Goal: Information Seeking & Learning: Learn about a topic

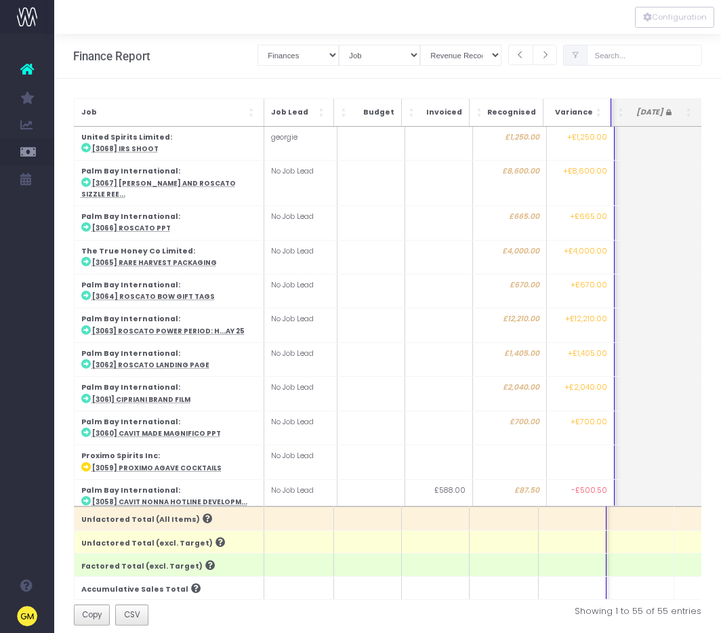
select select "finances"
select select "job"
select select "revrec"
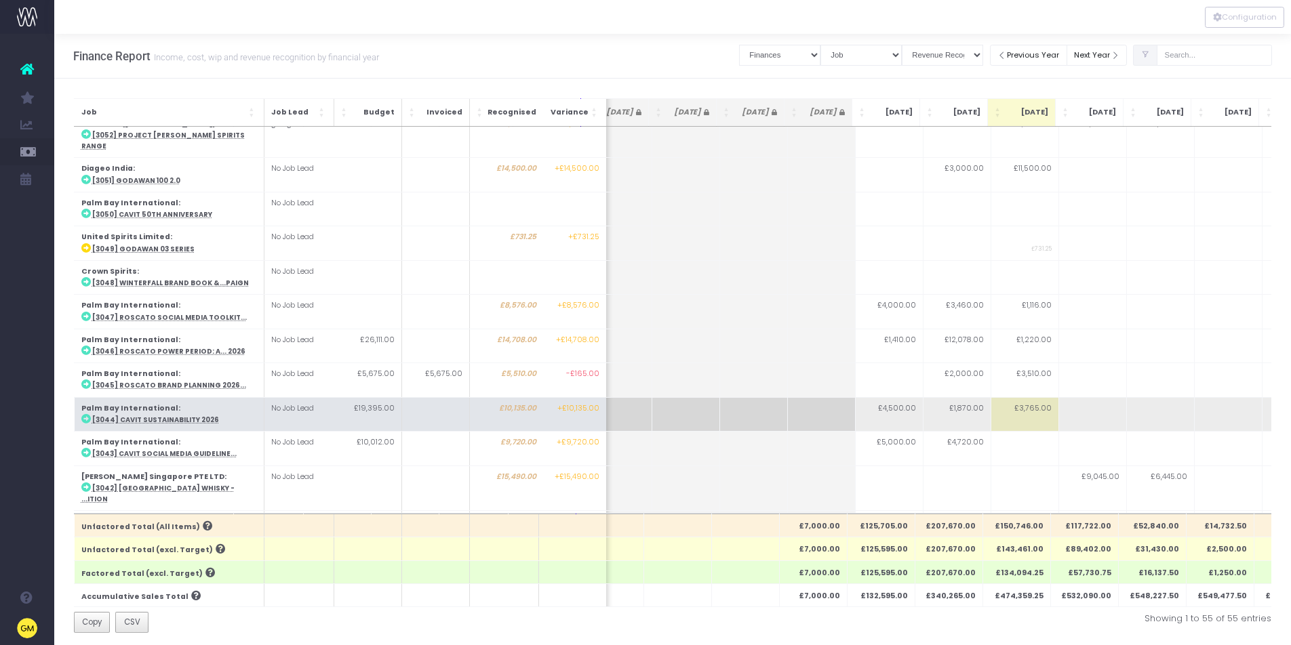
scroll to position [502, 31]
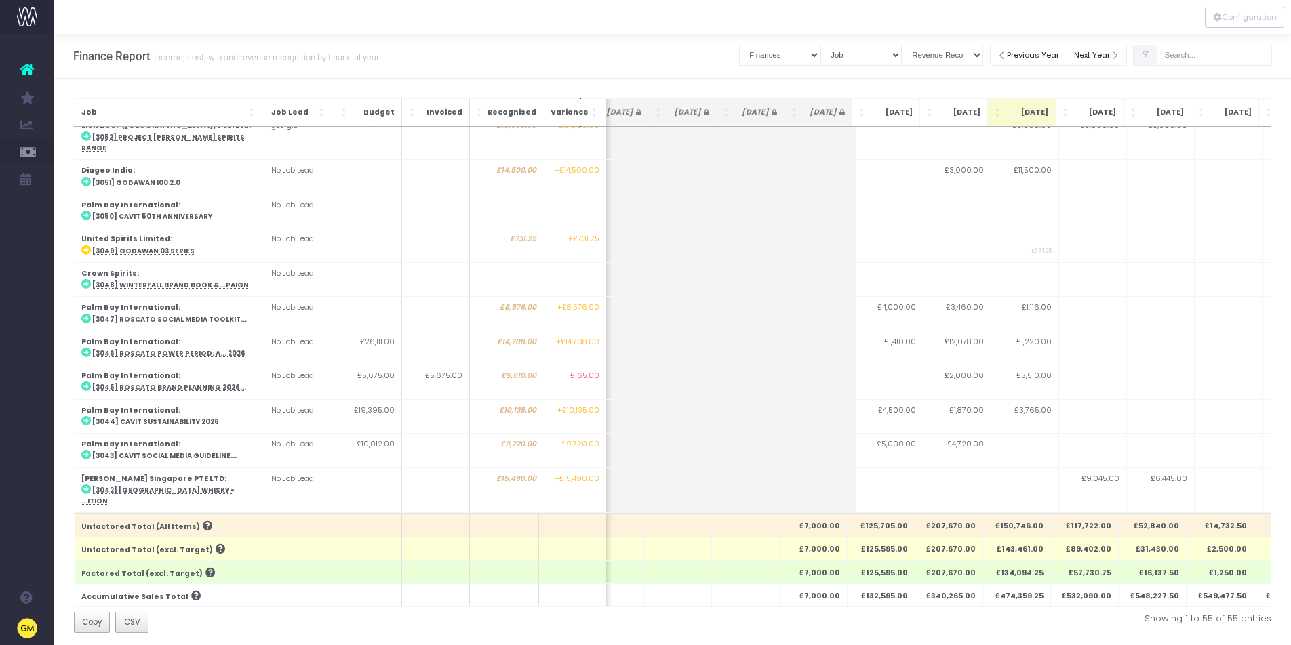
click at [721, 55] on icon at bounding box center [1145, 55] width 9 height 0
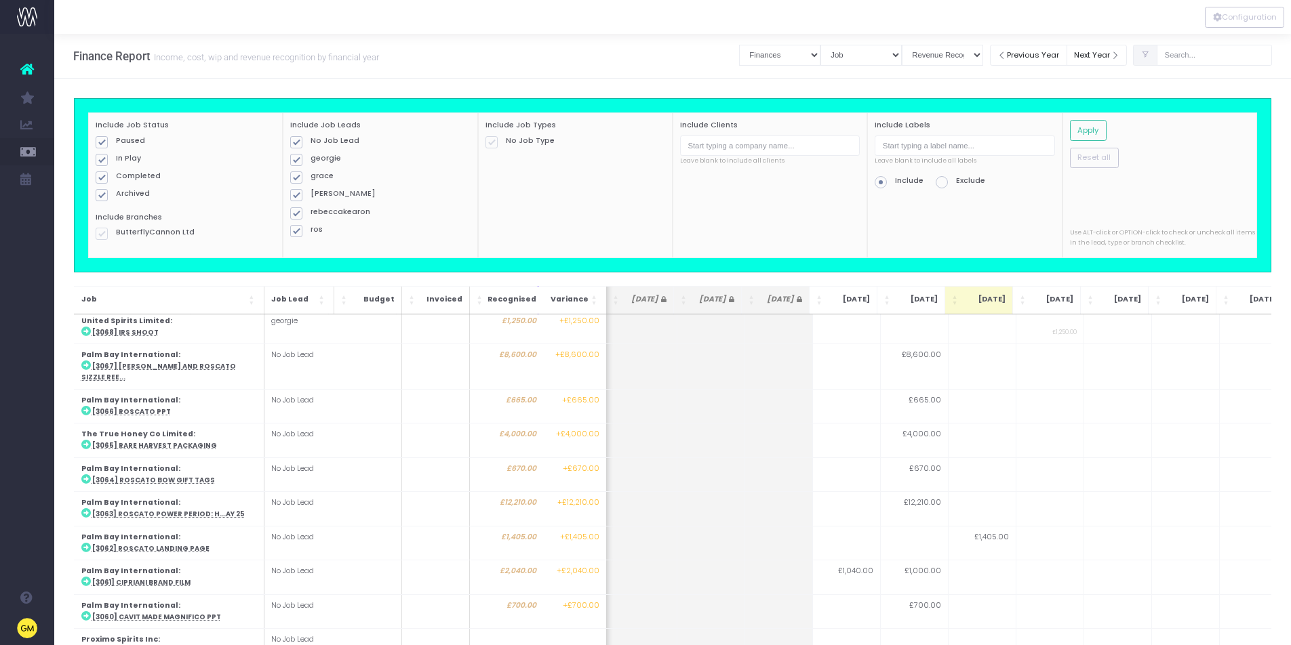
scroll to position [0, 73]
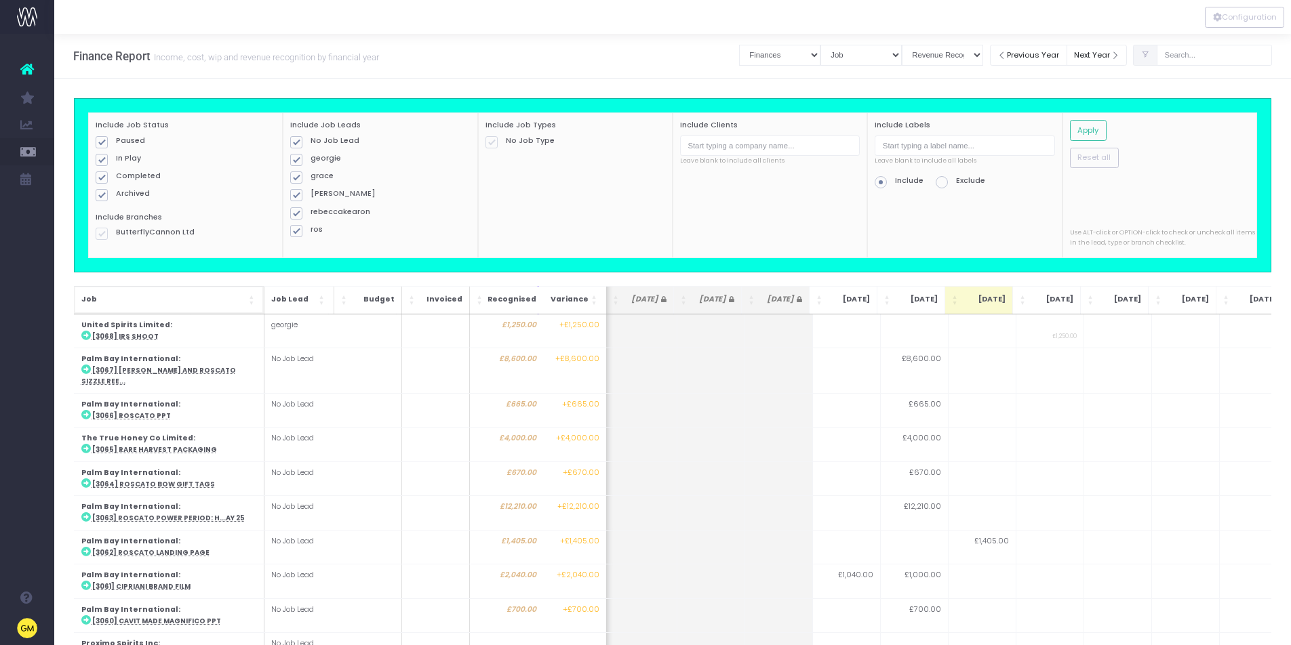
click at [178, 298] on span "Job" at bounding box center [163, 299] width 165 height 11
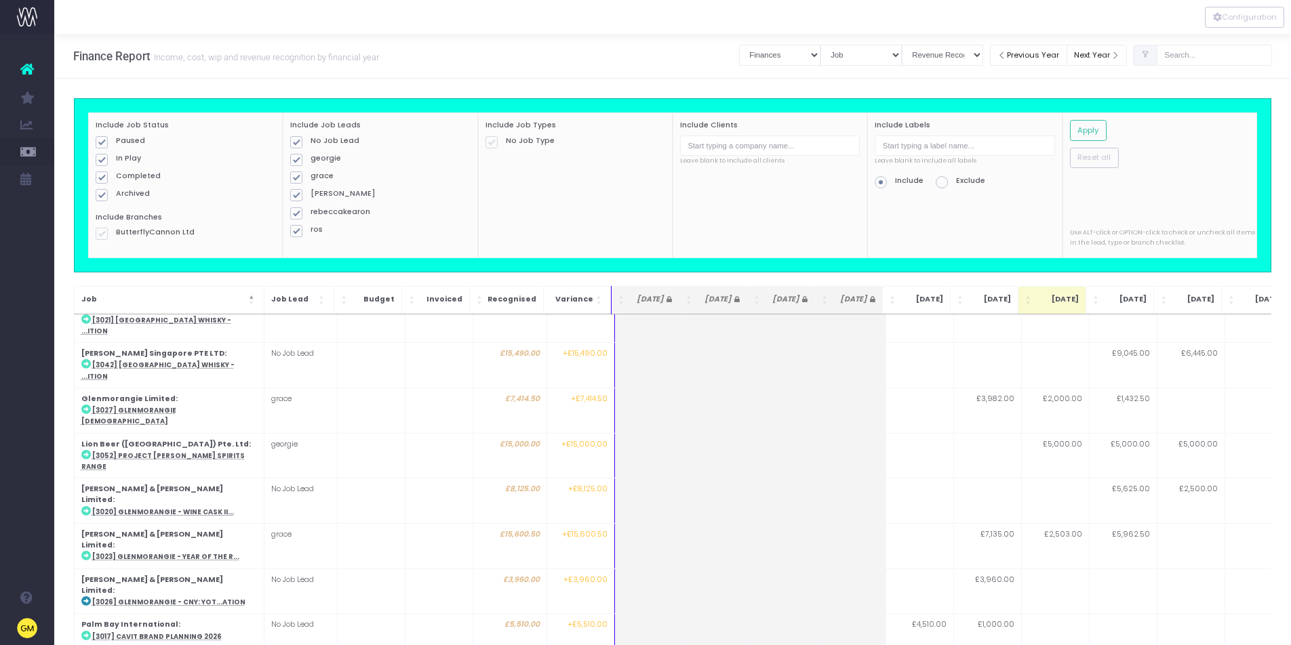
scroll to position [0, 0]
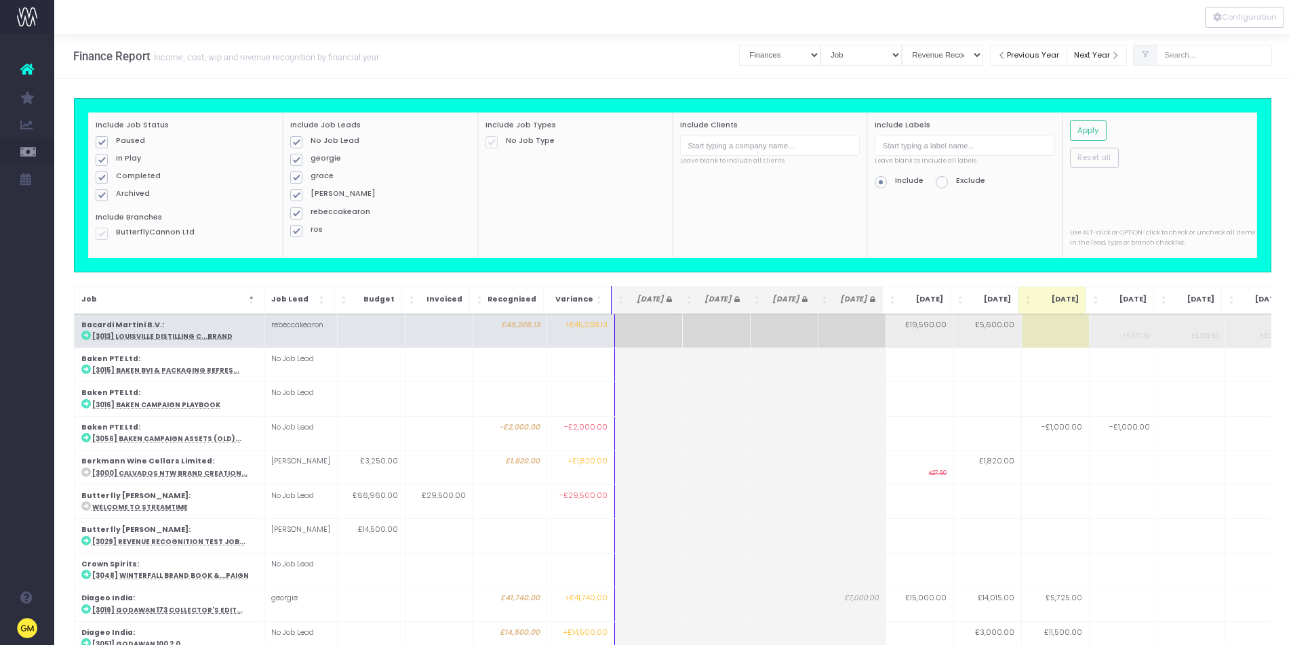
click at [169, 337] on abbr "[3013] Louisville Distilling C...Brand" at bounding box center [162, 336] width 140 height 9
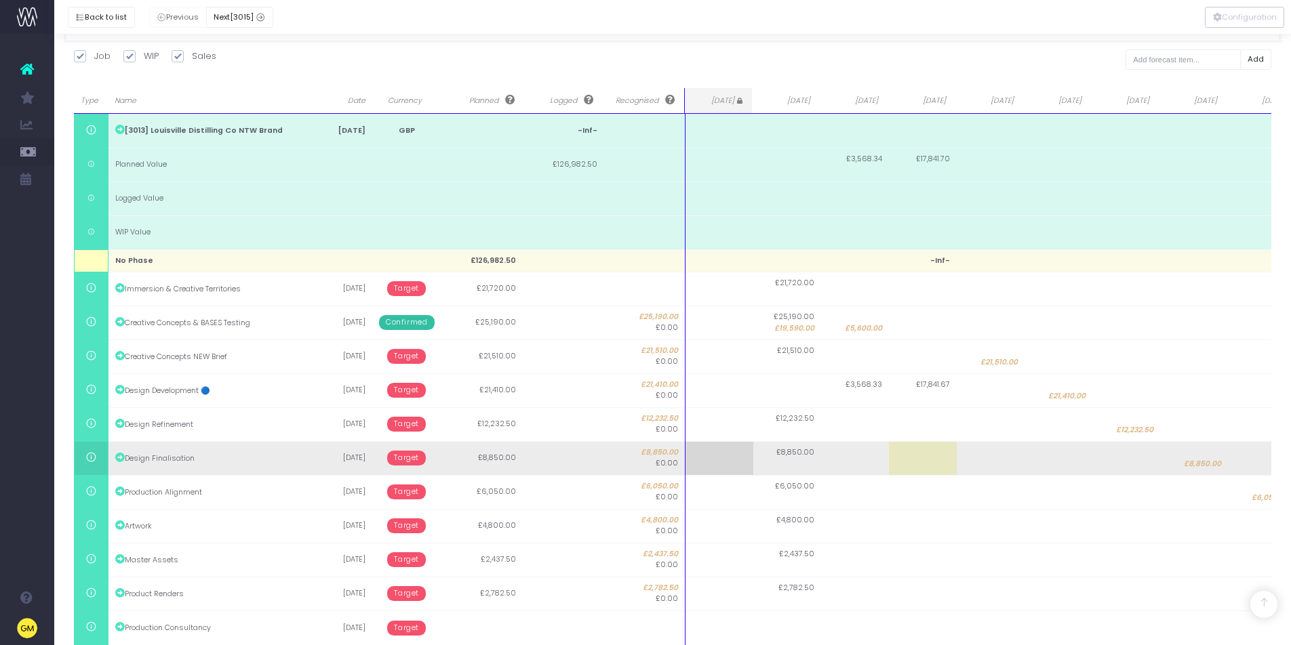
scroll to position [231, 0]
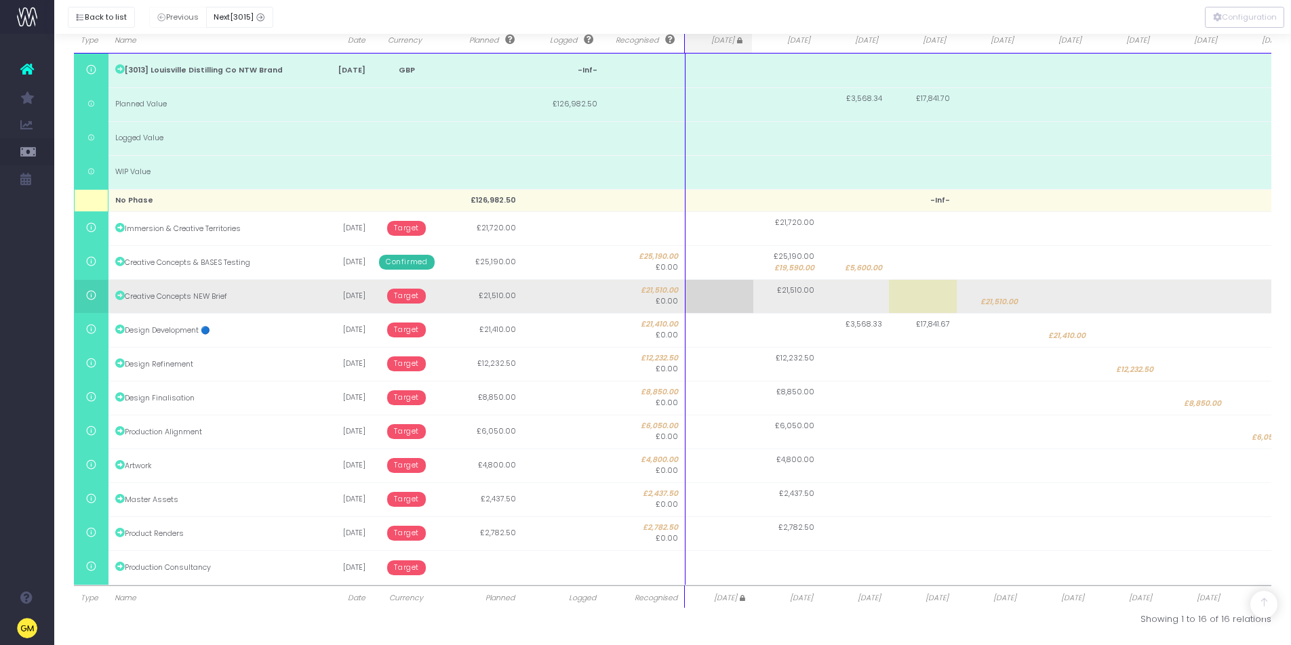
click at [403, 299] on span "Target" at bounding box center [406, 296] width 39 height 15
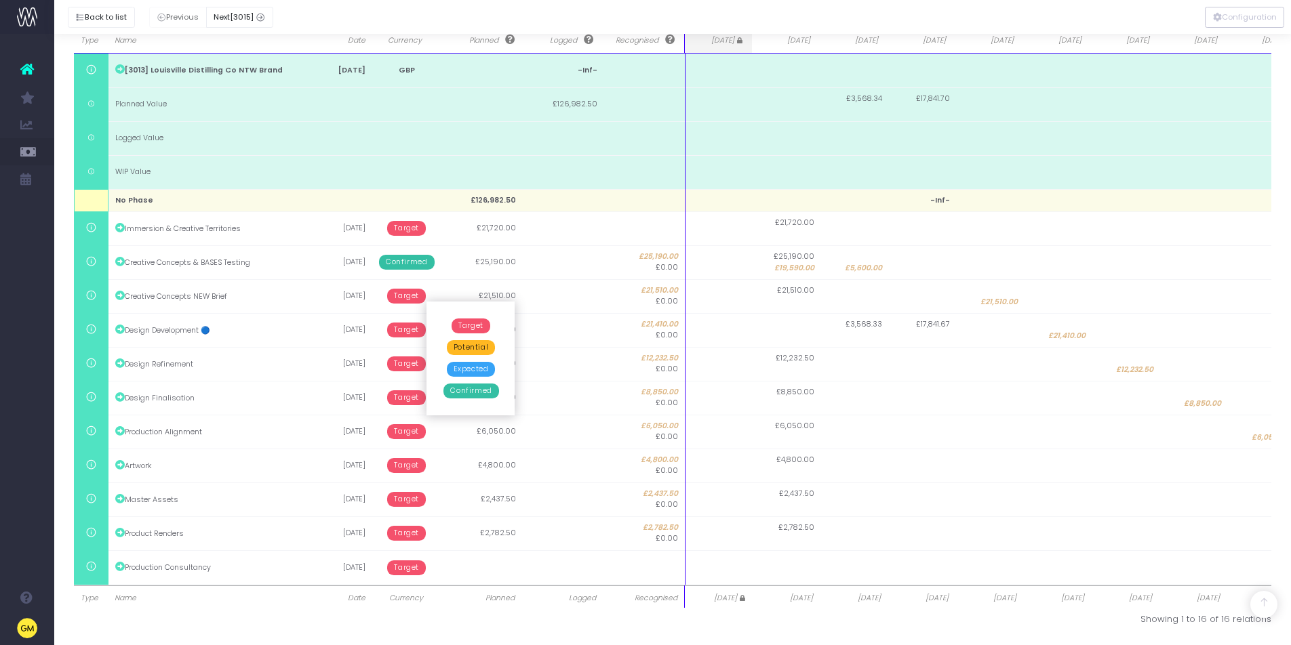
click at [471, 350] on span "Potential" at bounding box center [471, 347] width 48 height 15
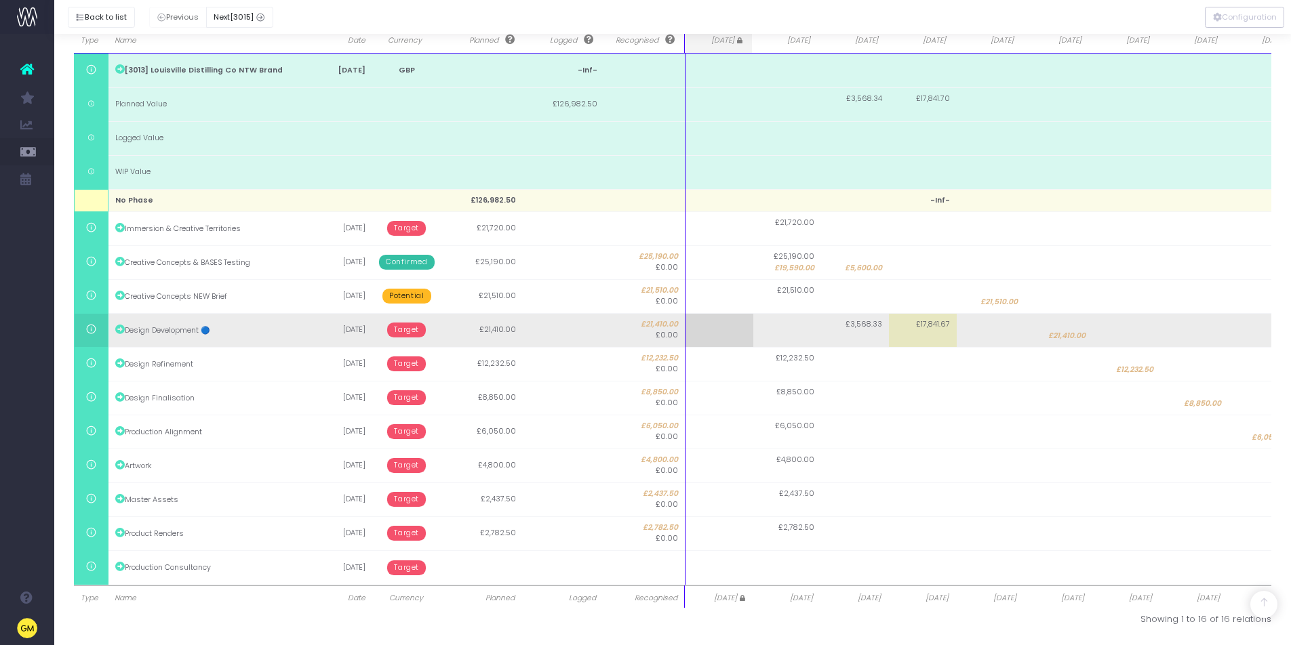
click at [409, 333] on span "Target" at bounding box center [406, 330] width 39 height 15
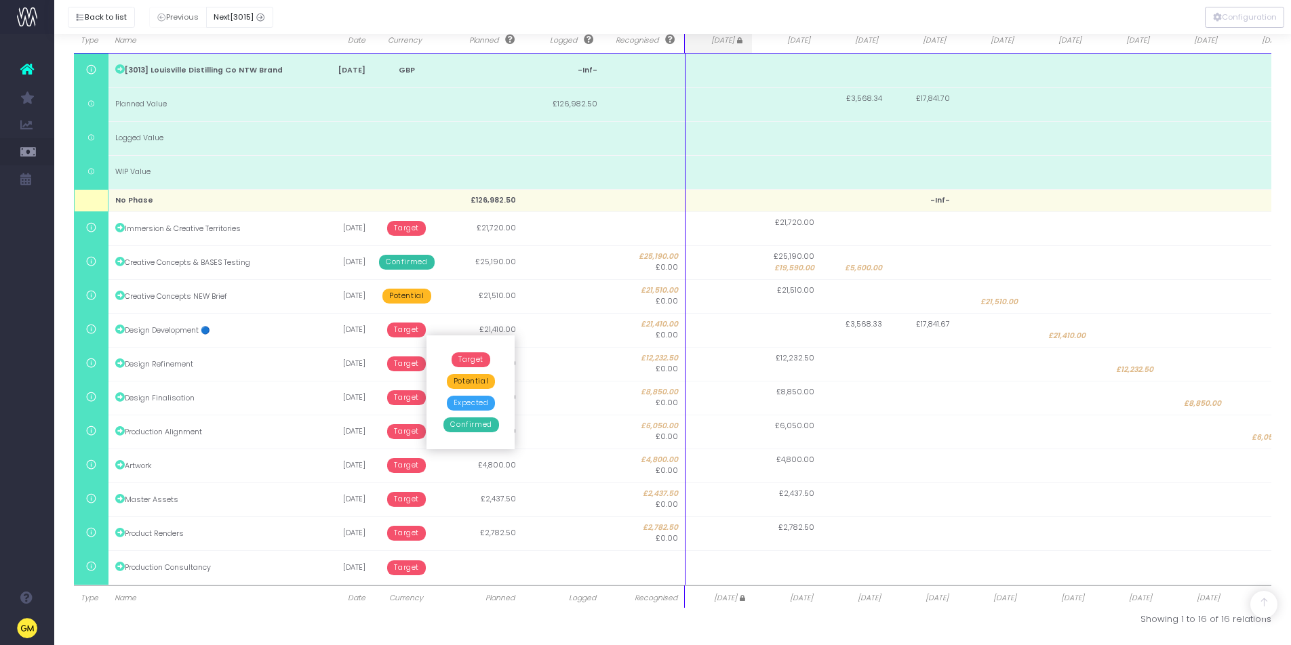
click at [462, 382] on span "Potential" at bounding box center [471, 381] width 48 height 15
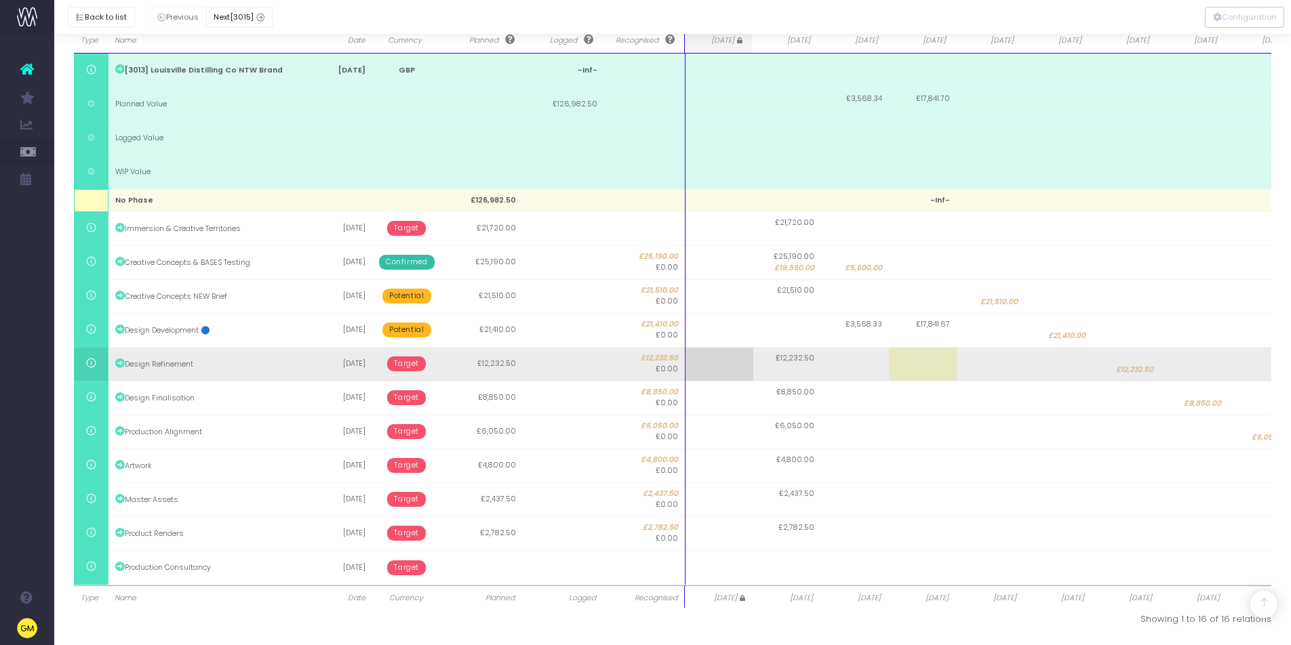
click at [407, 364] on span "Target" at bounding box center [406, 364] width 39 height 15
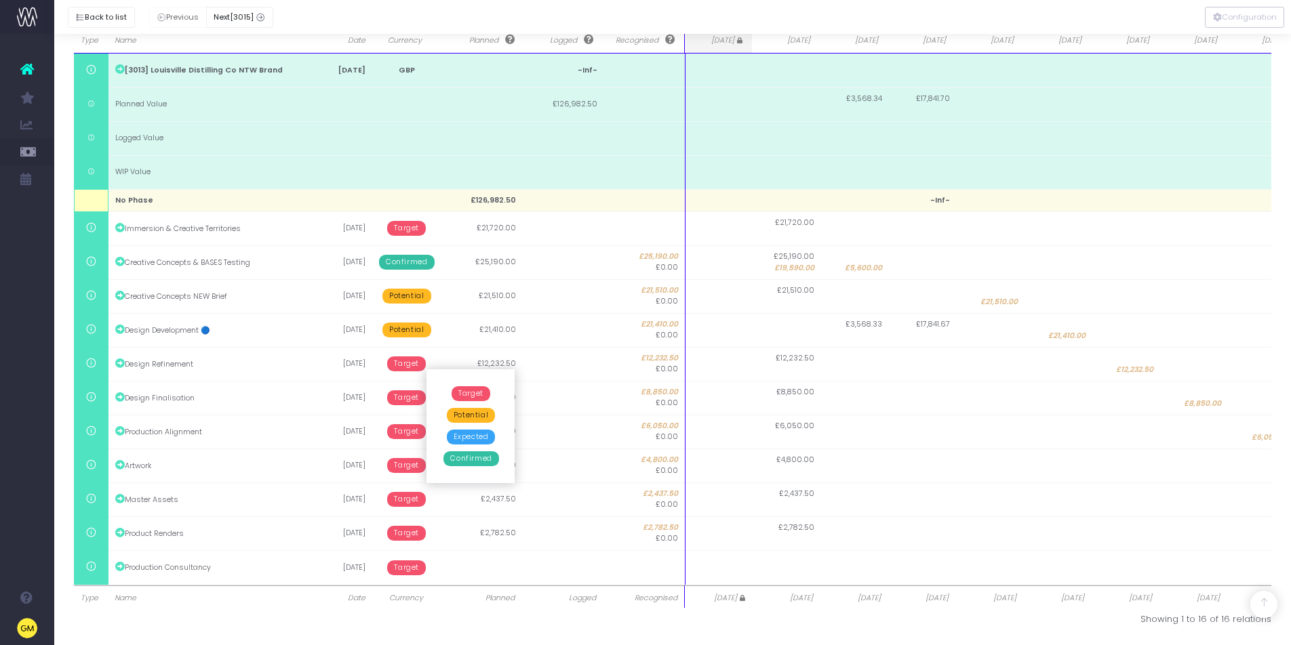
click at [483, 416] on span "Potential" at bounding box center [471, 415] width 48 height 15
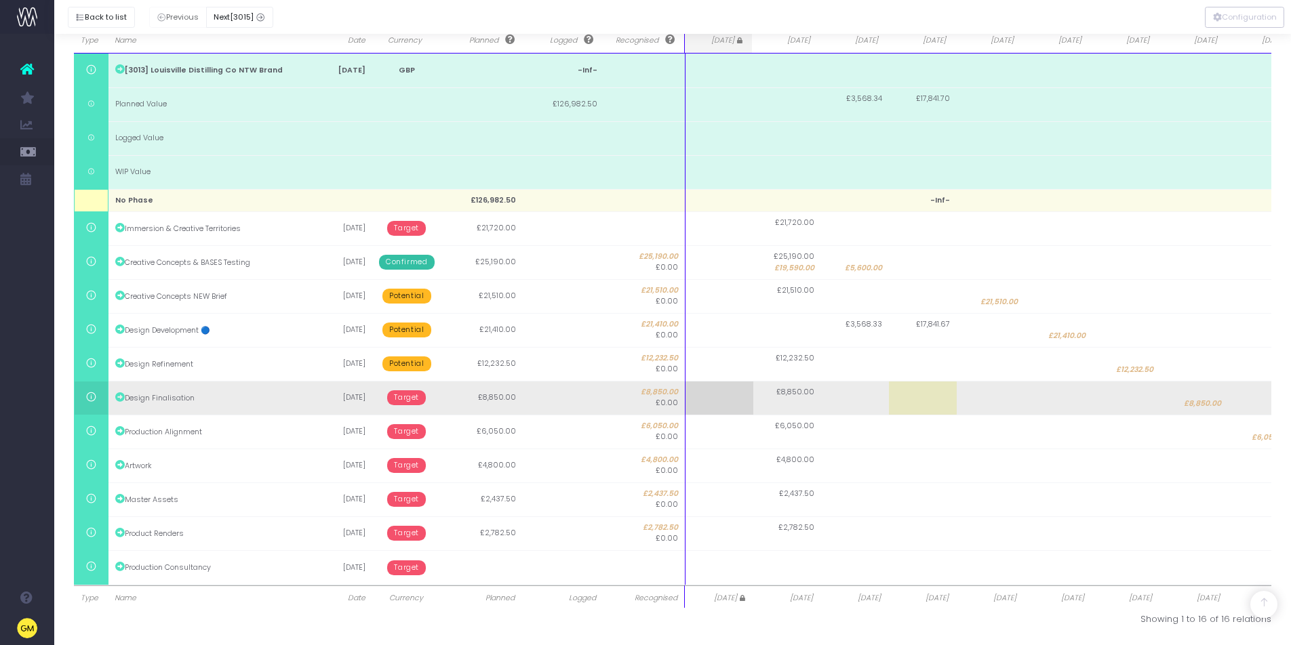
click at [409, 399] on span "Target" at bounding box center [406, 397] width 39 height 15
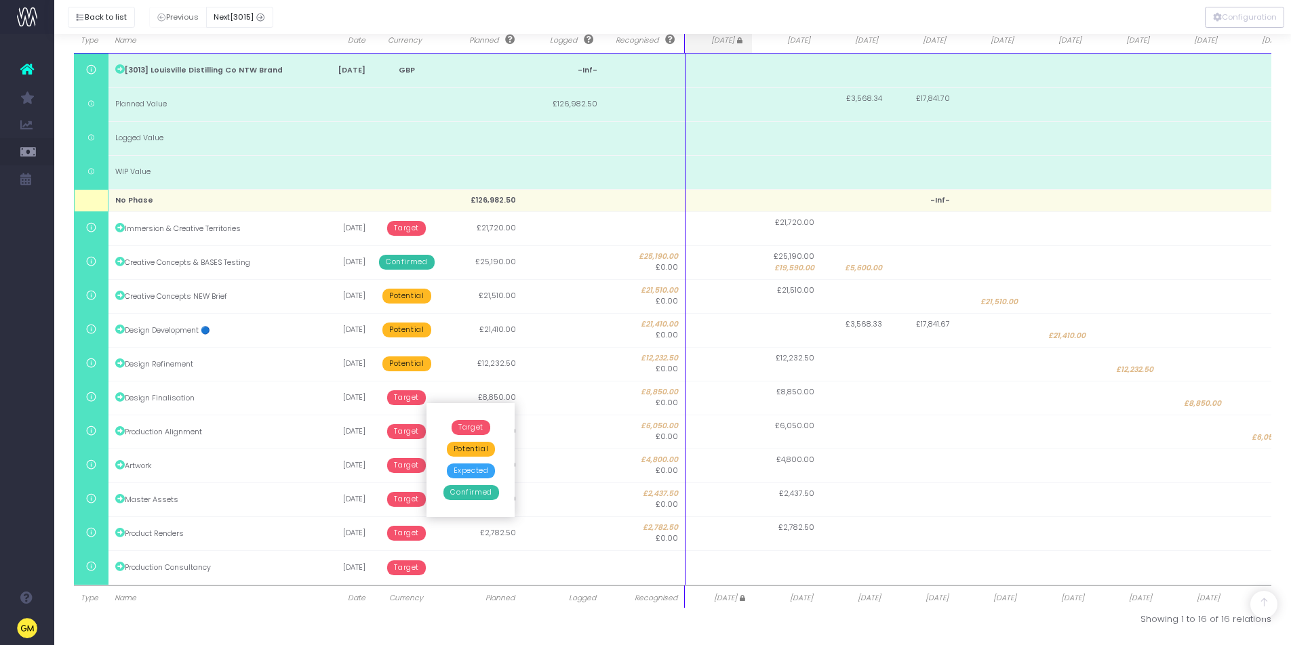
click at [462, 455] on span "Potential" at bounding box center [471, 449] width 48 height 15
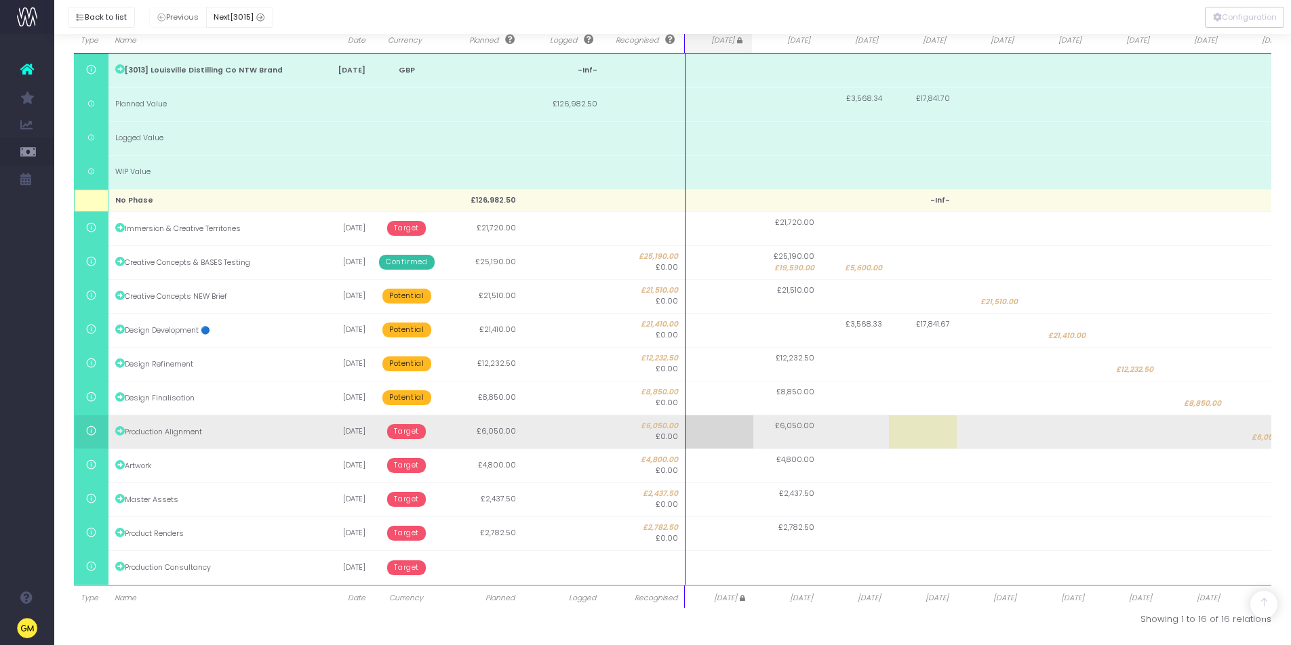
click at [405, 432] on span "Target" at bounding box center [406, 431] width 39 height 15
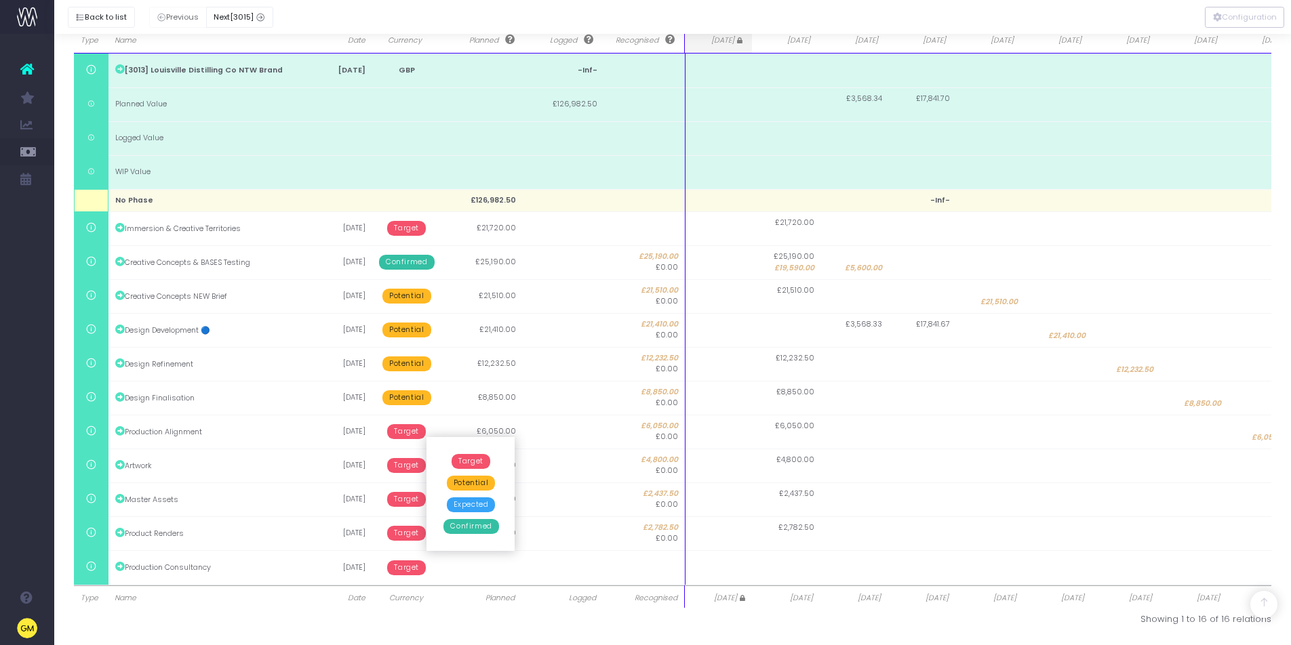
click at [464, 482] on span "Potential" at bounding box center [471, 483] width 48 height 15
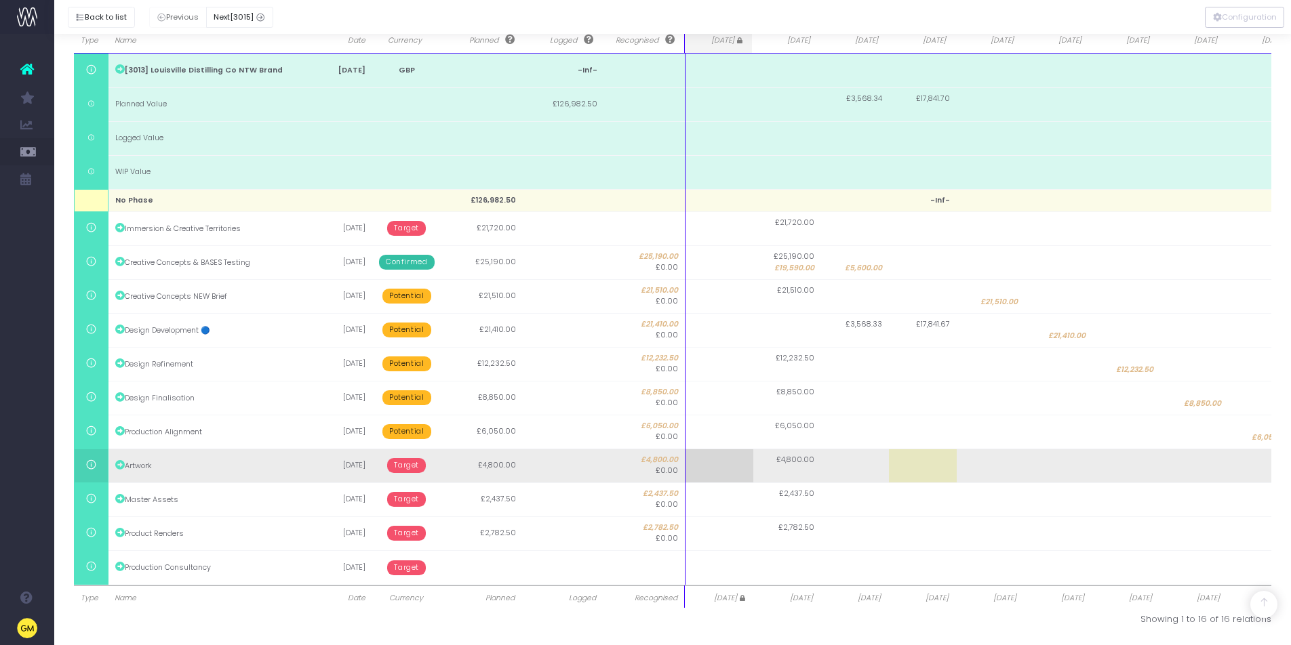
click at [411, 465] on span "Target" at bounding box center [406, 465] width 39 height 15
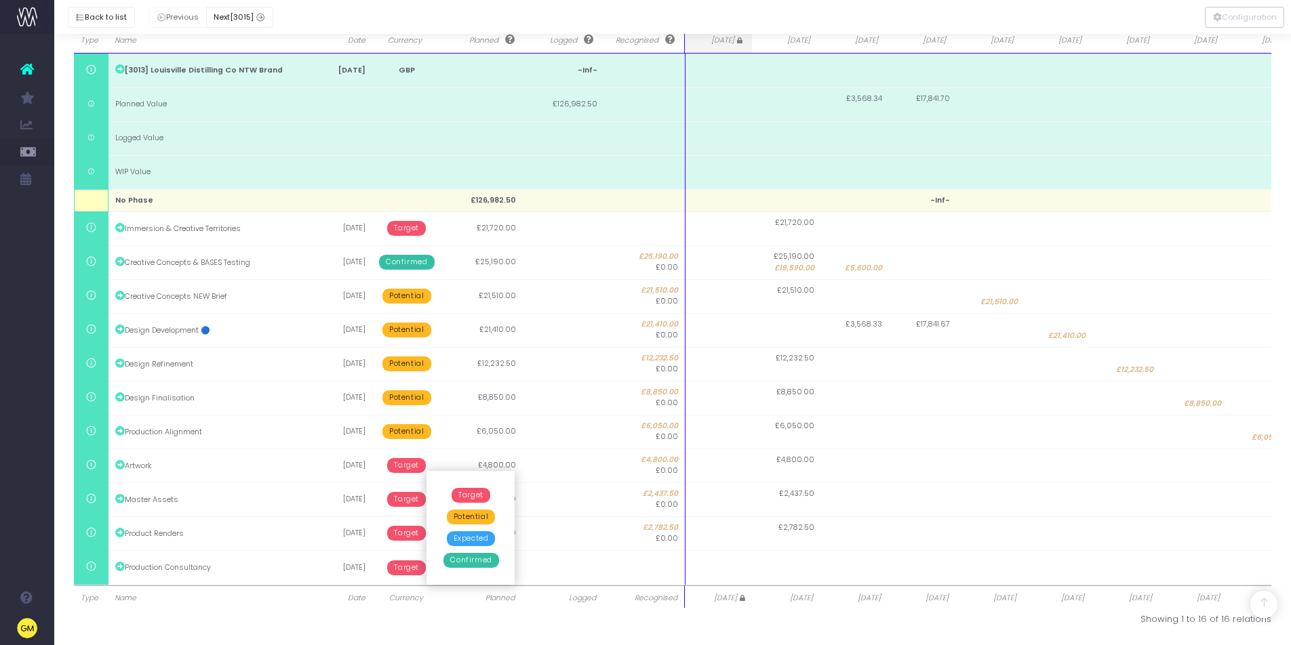
click at [468, 515] on span "Potential" at bounding box center [471, 517] width 48 height 15
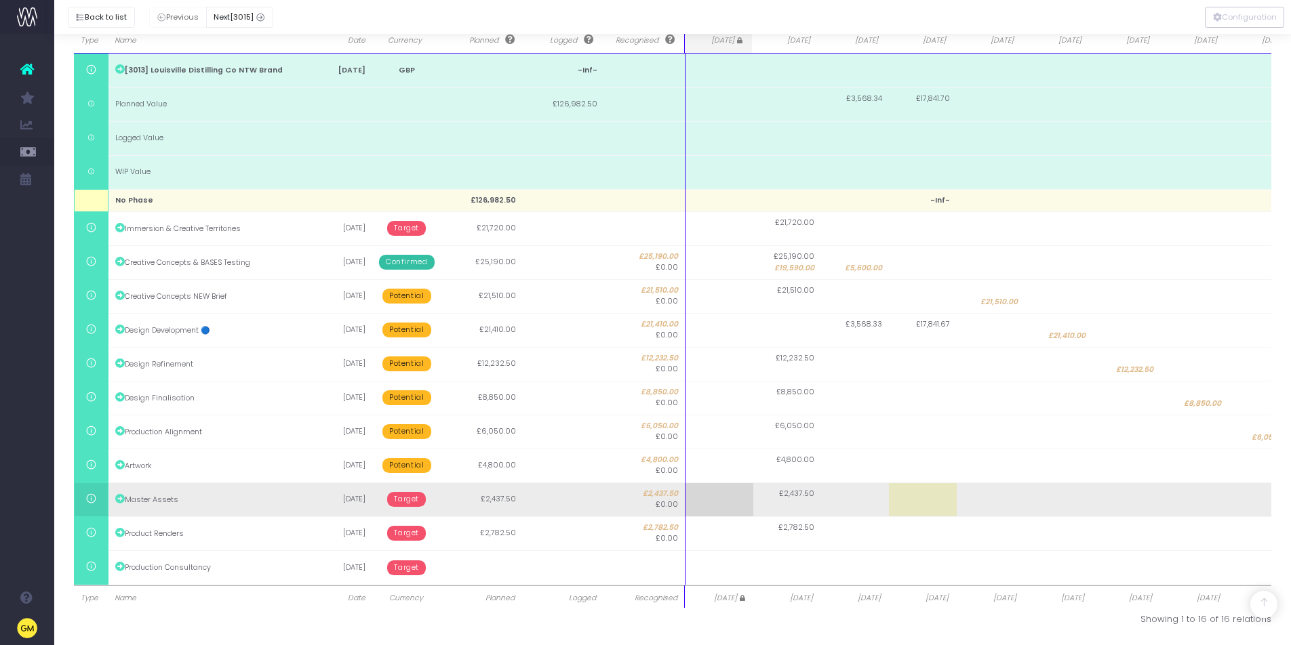
click at [404, 504] on span "Target" at bounding box center [406, 499] width 39 height 15
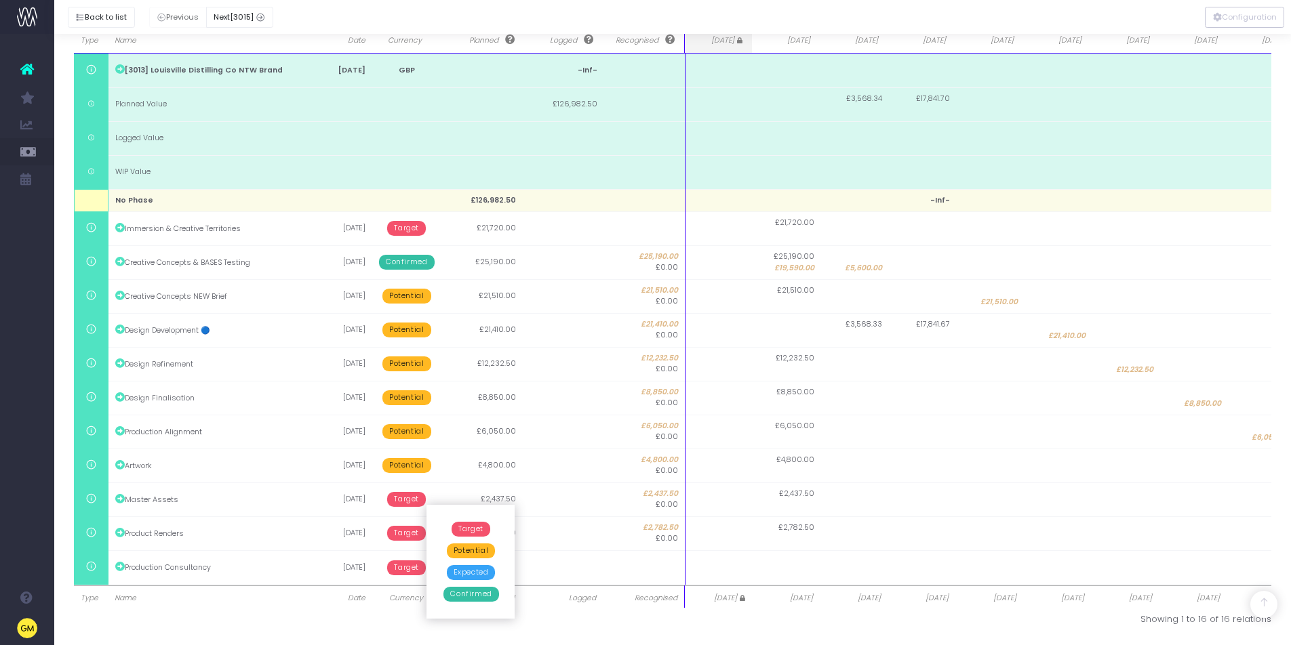
click at [460, 552] on span "Potential" at bounding box center [471, 551] width 48 height 15
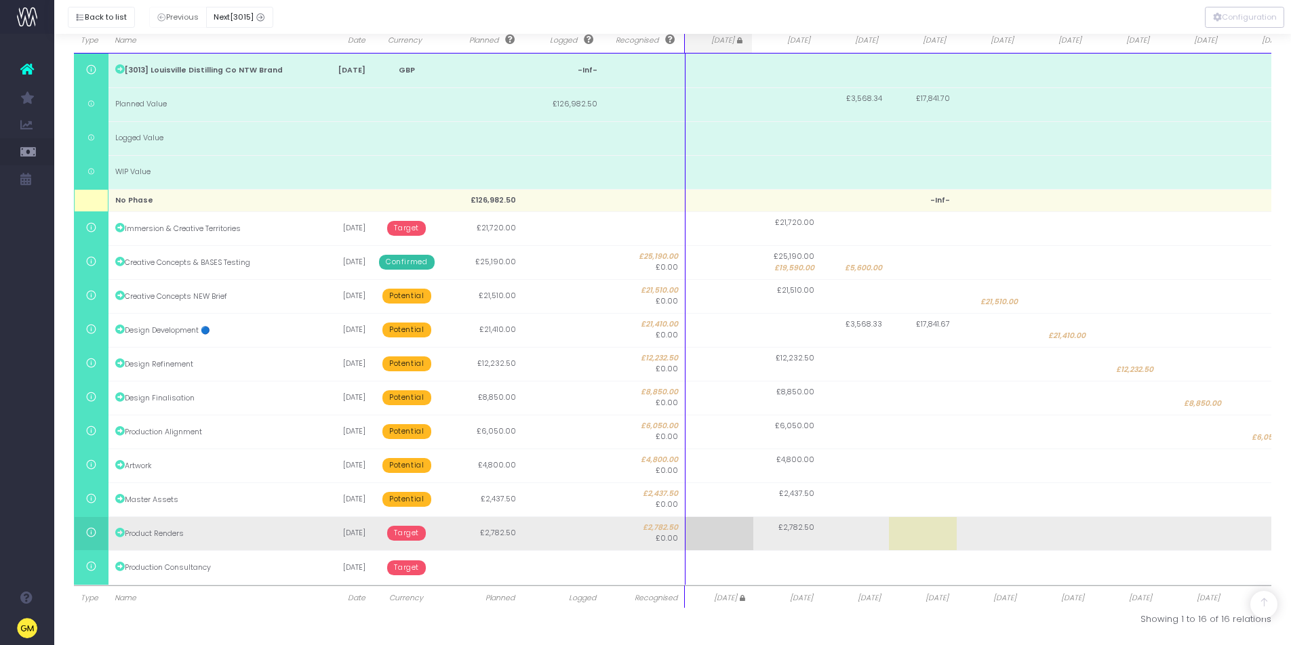
click at [402, 533] on span "Target" at bounding box center [406, 533] width 39 height 15
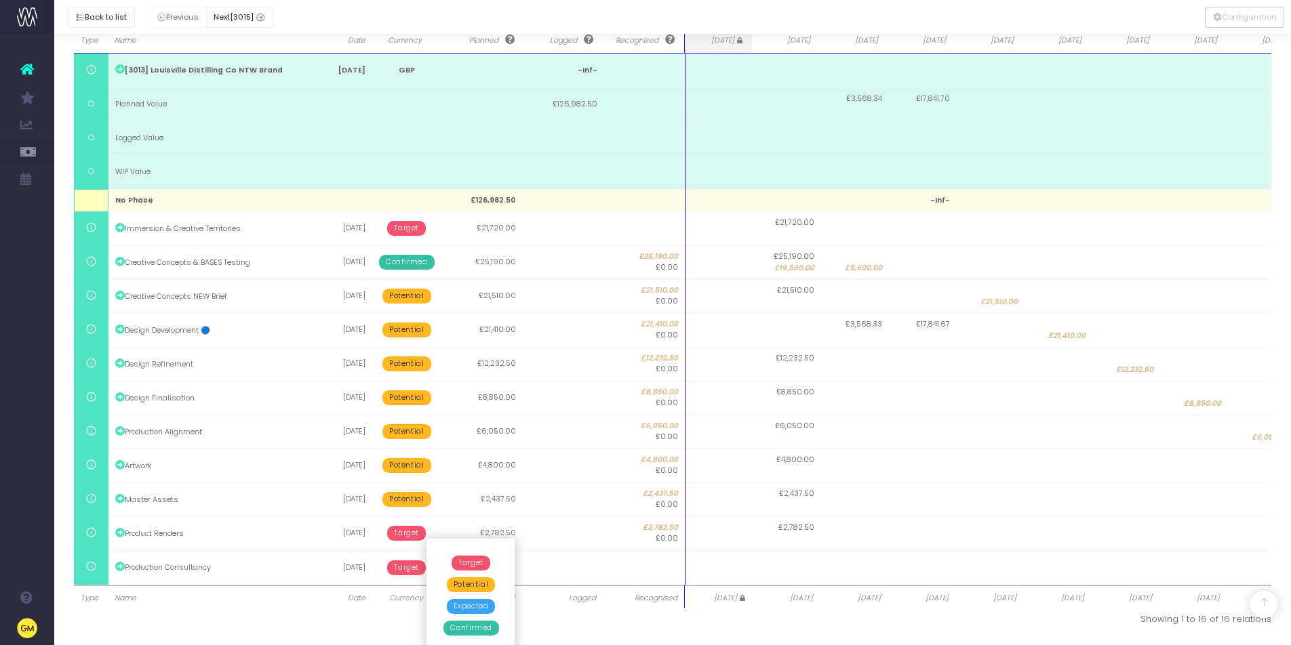
click at [466, 582] on span "Potential" at bounding box center [471, 584] width 48 height 15
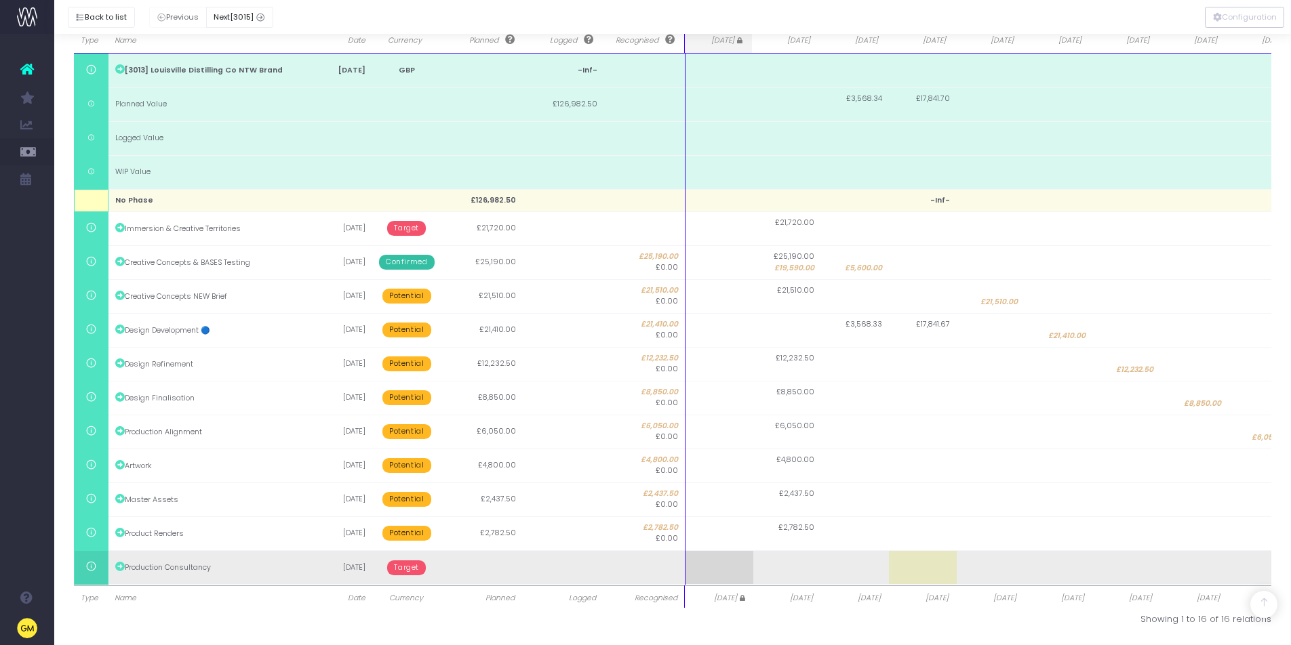
click at [413, 571] on span "Target" at bounding box center [406, 568] width 39 height 15
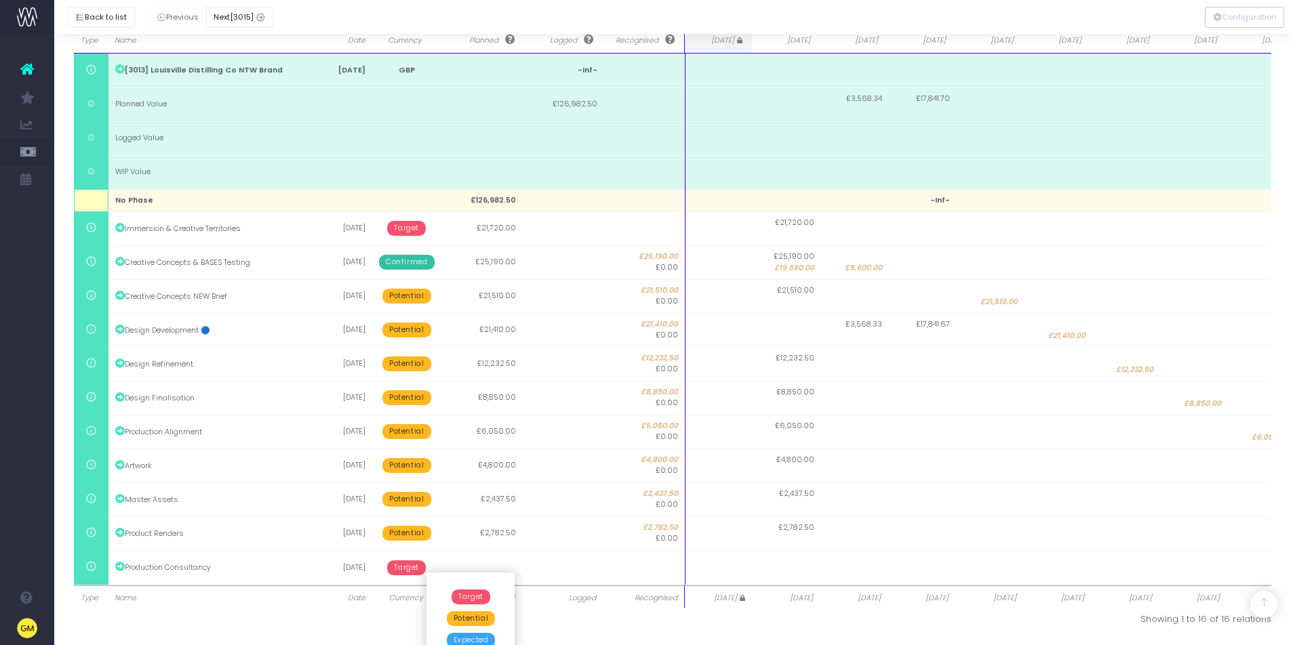
click at [469, 619] on span "Potential" at bounding box center [471, 618] width 48 height 15
click at [292, 621] on div at bounding box center [368, 620] width 609 height 14
click at [106, 19] on button "Back to list" at bounding box center [101, 17] width 67 height 21
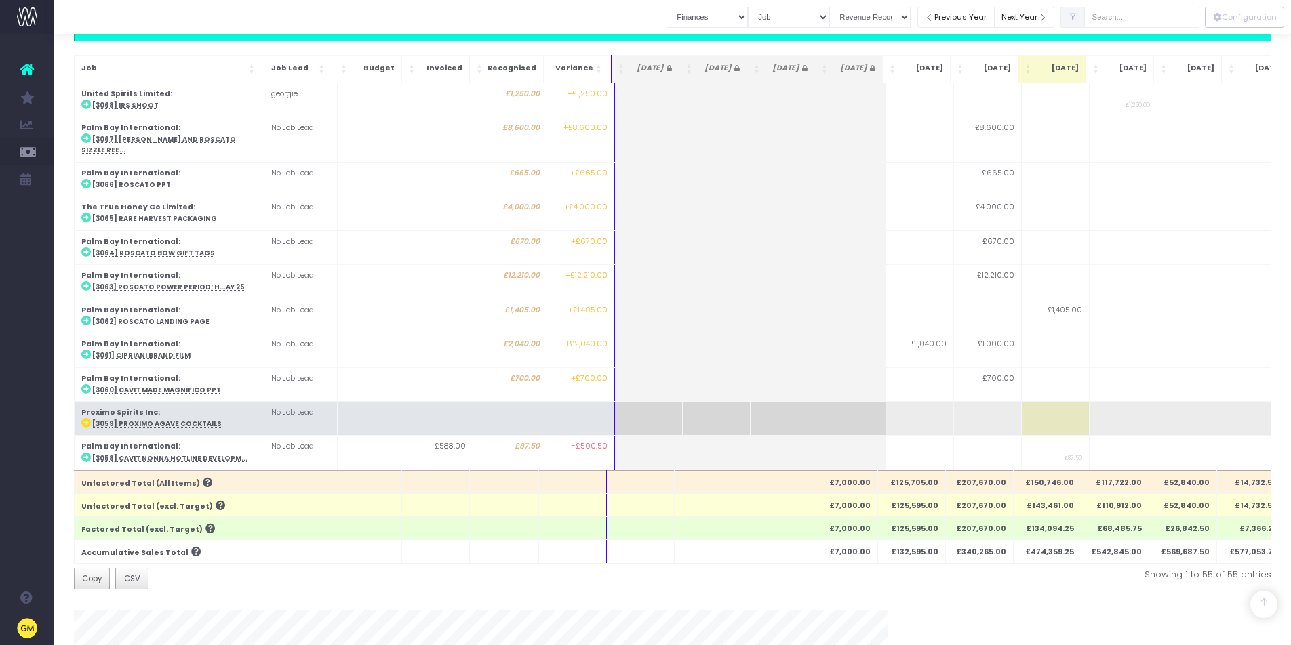
click at [162, 420] on abbr "[3059] Proximo Agave Cocktails" at bounding box center [156, 424] width 129 height 9
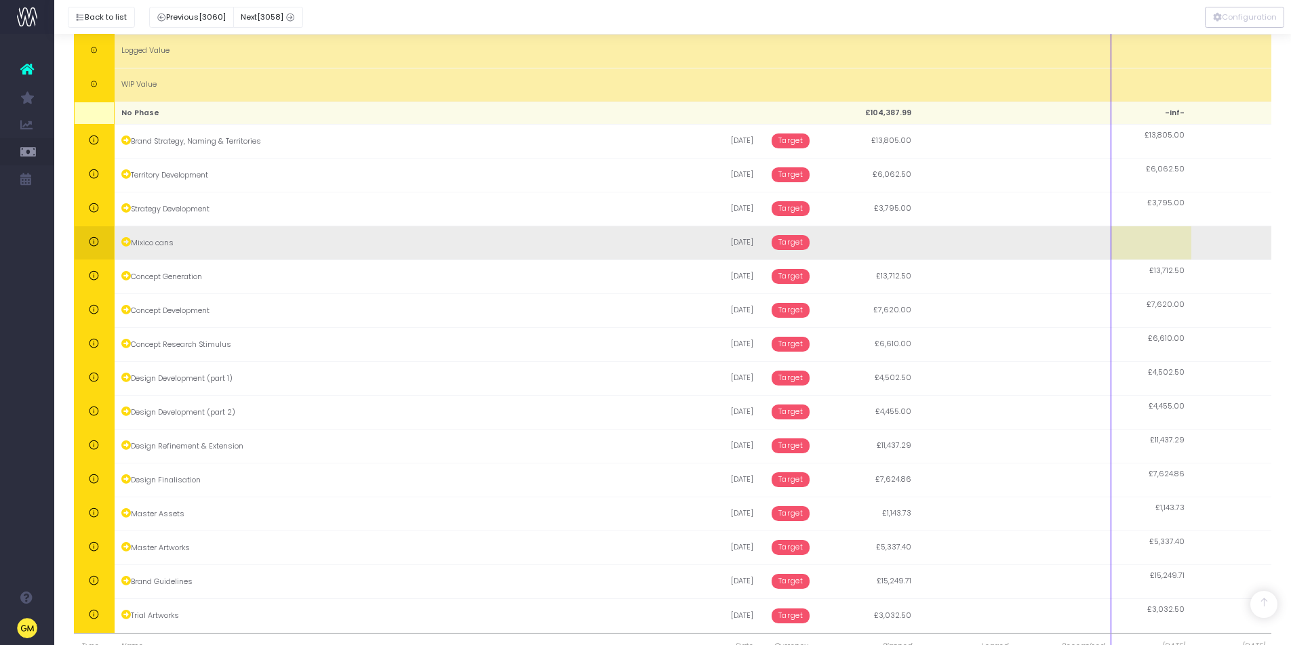
scroll to position [0, 0]
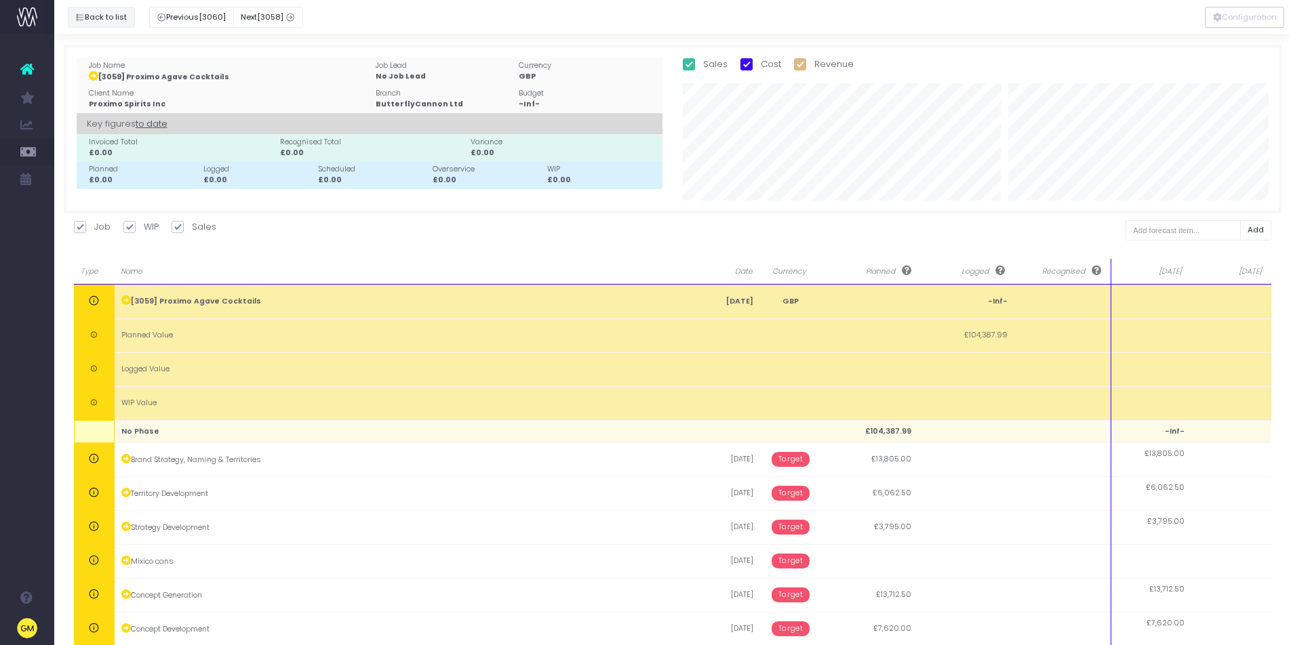
click at [115, 20] on button "Back to list" at bounding box center [101, 17] width 67 height 21
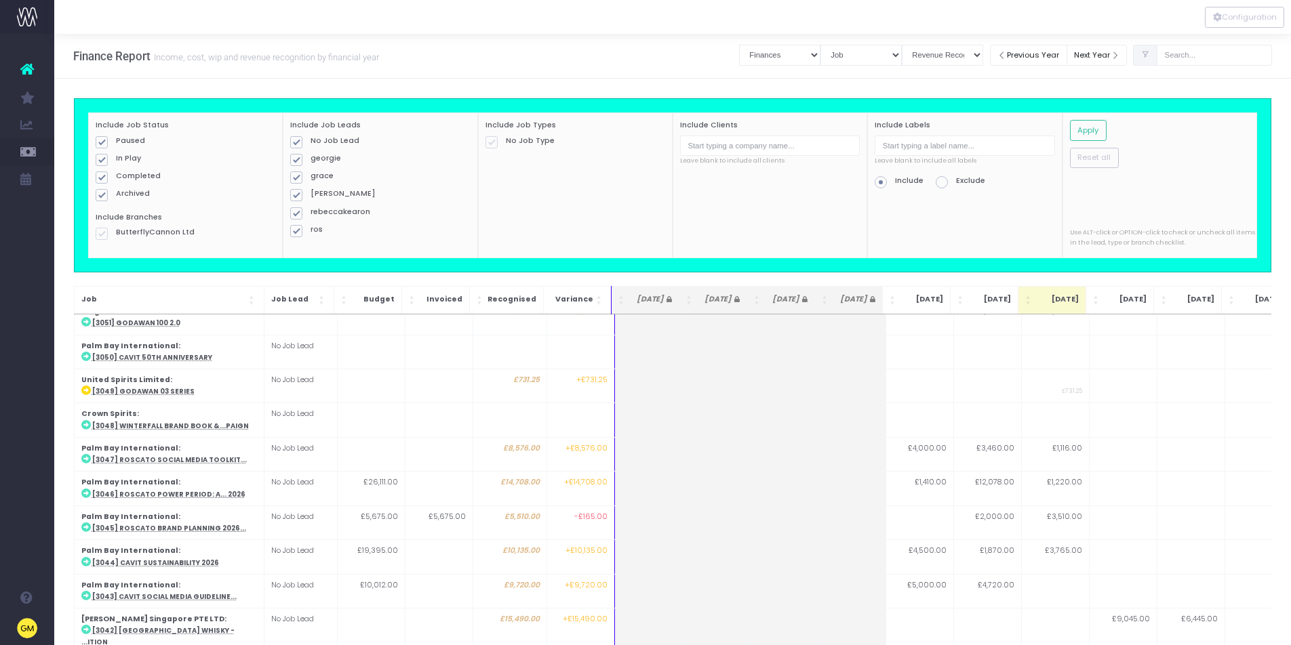
scroll to position [550, 0]
